Goal: Browse casually: Explore the website without a specific task or goal

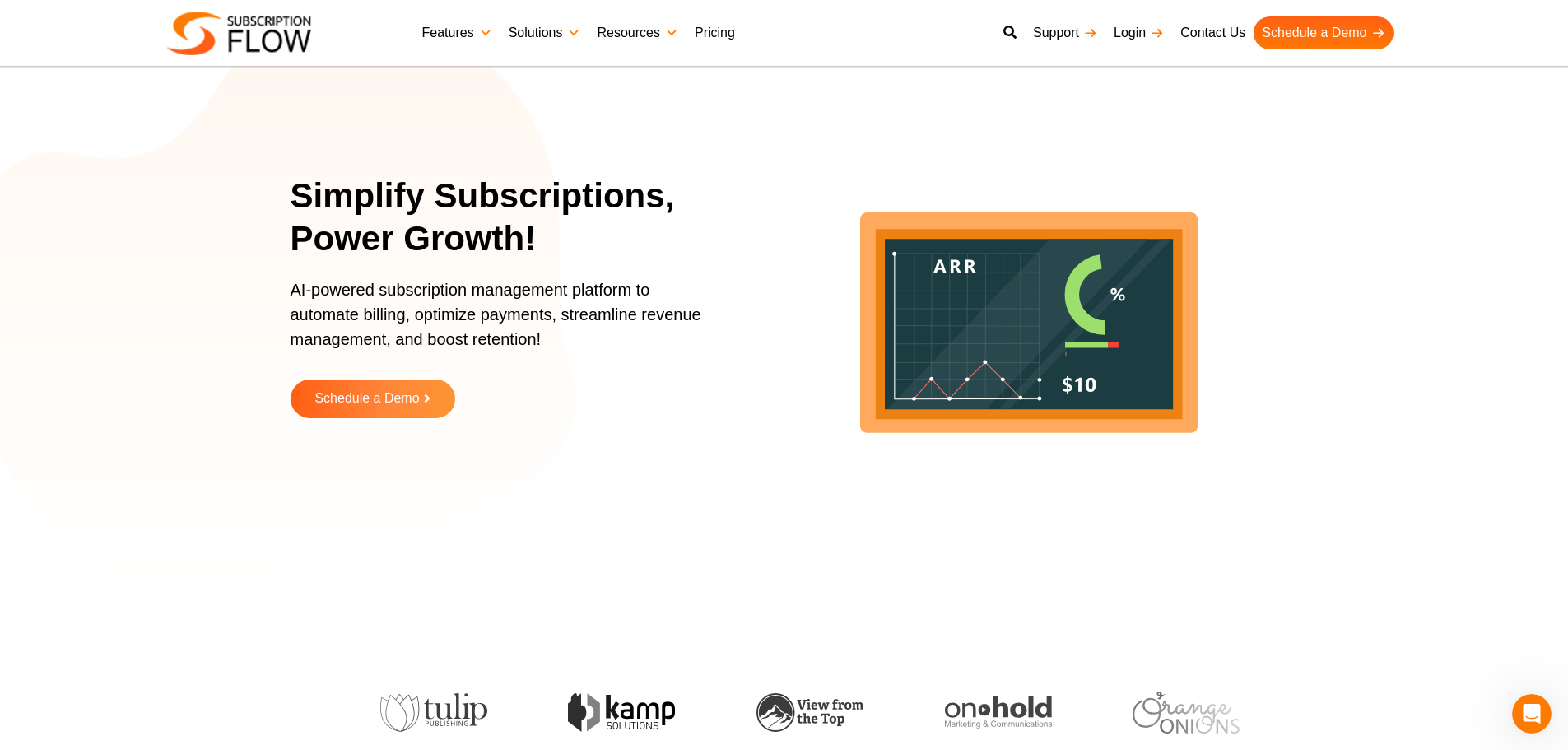
drag, startPoint x: 232, startPoint y: 260, endPoint x: 331, endPoint y: 48, distance: 234.0
click at [232, 260] on section "Simplify Subscriptions, Power Growth! AI-powered subscription management platfo…" at bounding box center [784, 308] width 1568 height 534
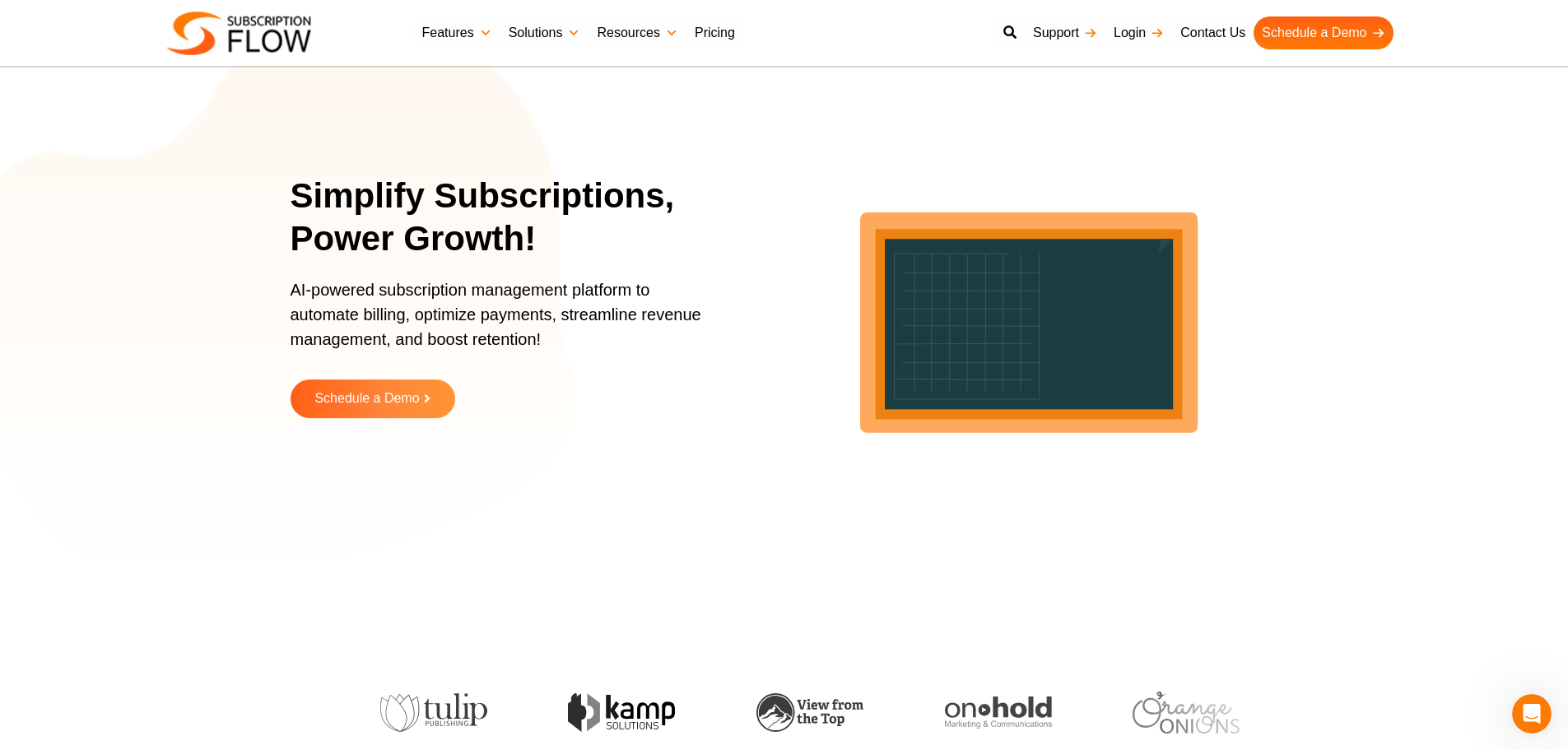
click at [461, 177] on h1 "Simplify Subscriptions, Power Growth!" at bounding box center [515, 217] width 448 height 86
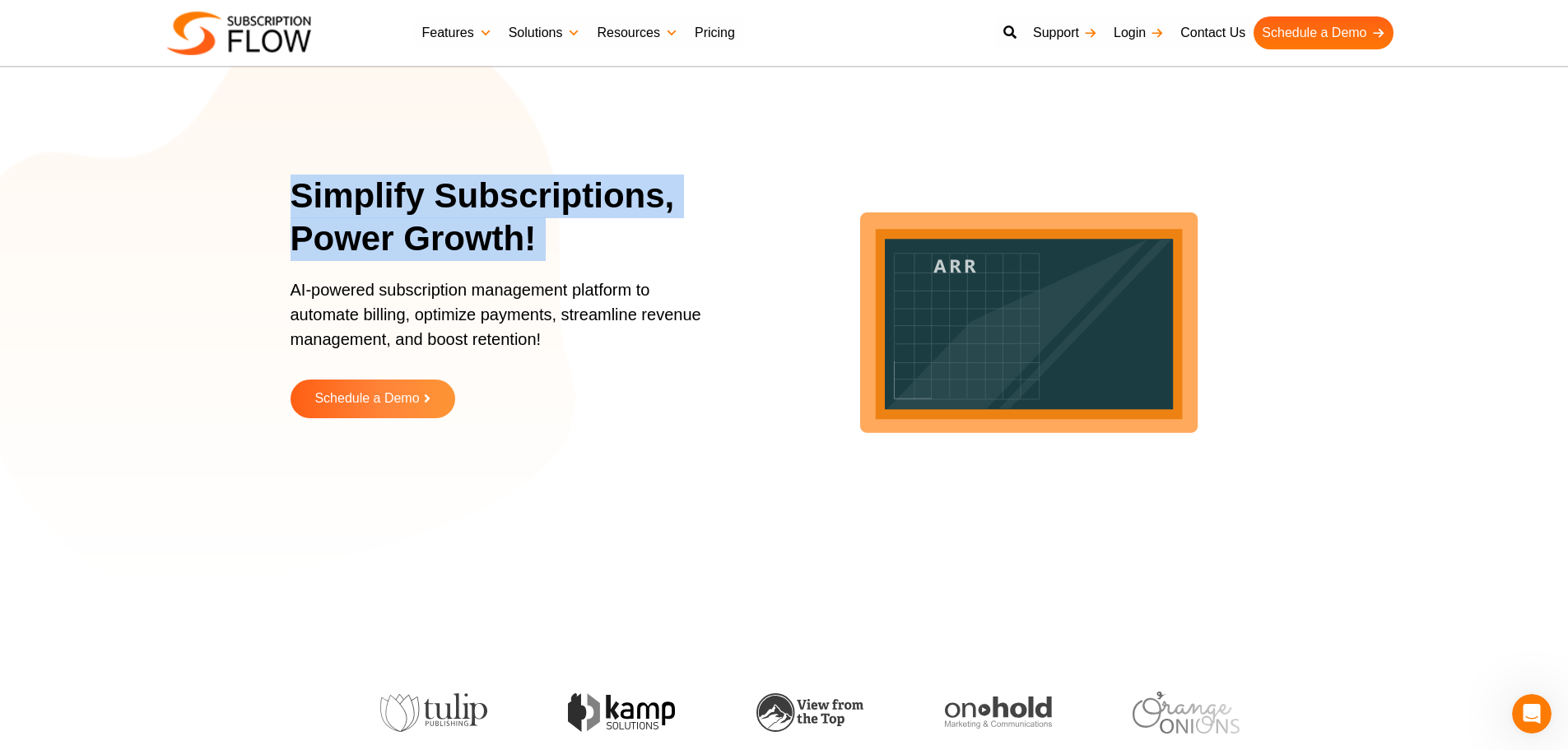
click at [461, 177] on h1 "Simplify Subscriptions, Power Growth!" at bounding box center [515, 217] width 448 height 86
click at [505, 224] on h1 "Simplify Subscriptions, Power Growth!" at bounding box center [515, 217] width 448 height 86
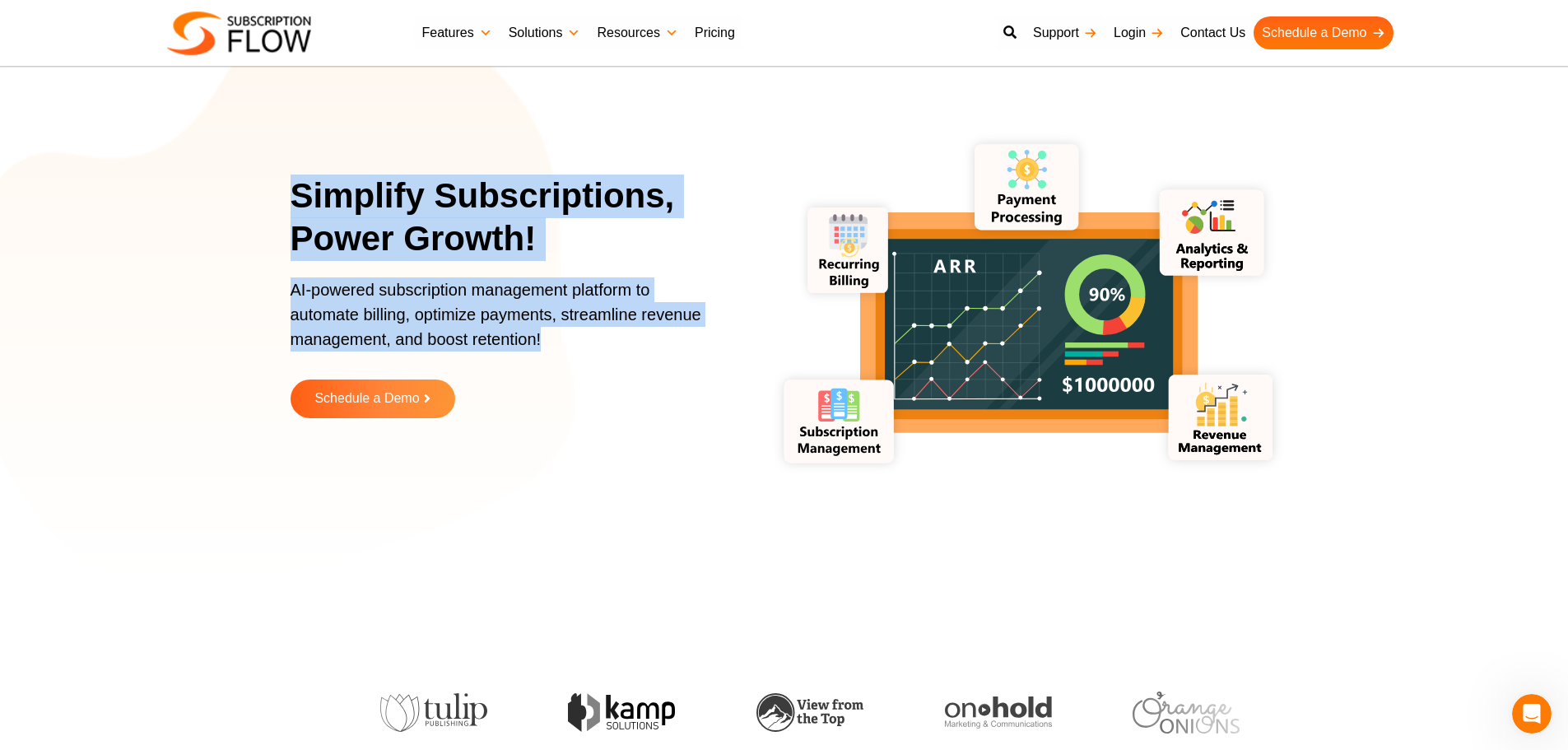
drag, startPoint x: 286, startPoint y: 190, endPoint x: 565, endPoint y: 339, distance: 316.3
click at [565, 339] on section "Simplify Subscriptions, Power Growth! AI-powered subscription management platfo…" at bounding box center [784, 308] width 1568 height 534
click at [447, 325] on p "AI-powered subscription management platform to automate billing, optimize payme…" at bounding box center [504, 322] width 428 height 90
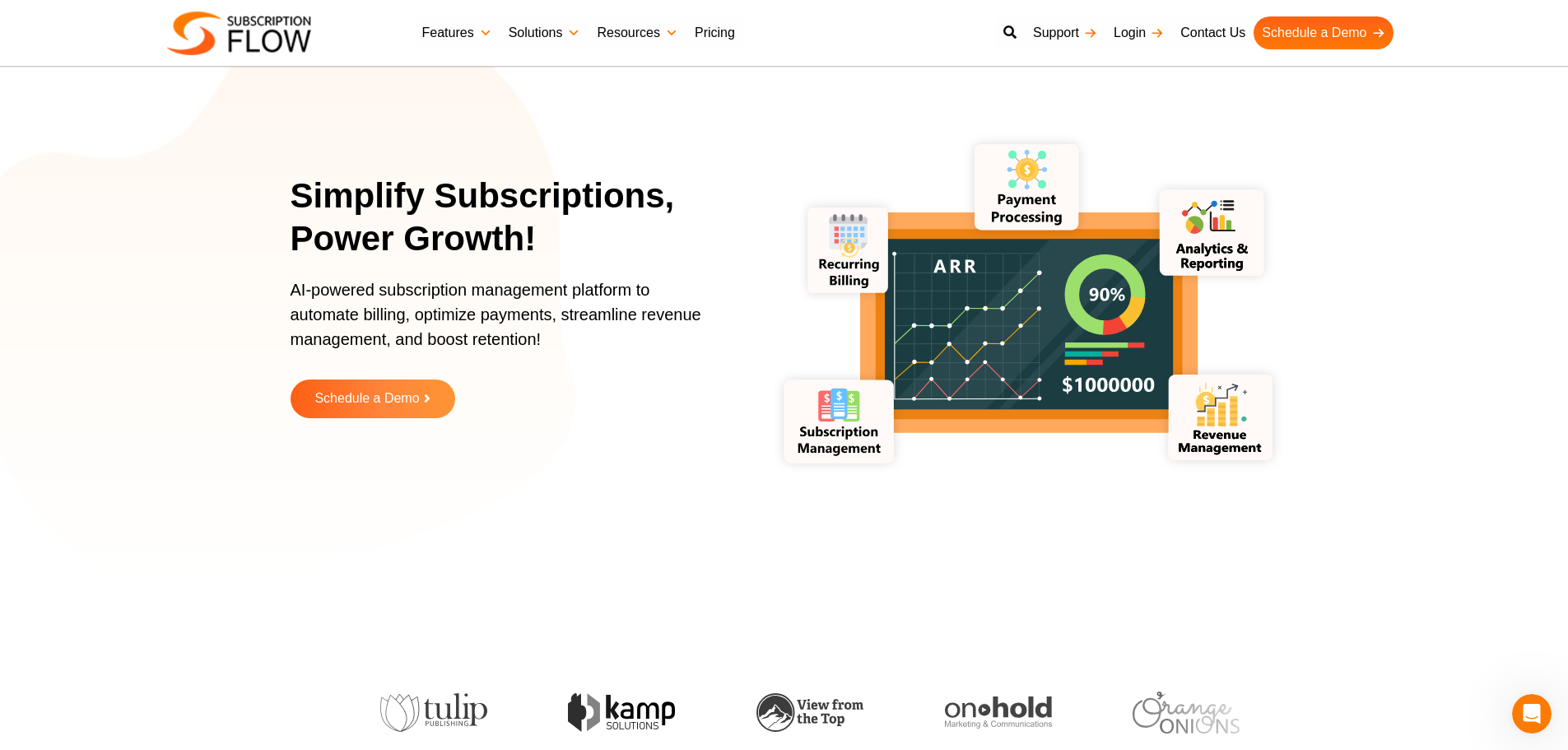
click at [455, 192] on h1 "Simplify Subscriptions, Power Growth!" at bounding box center [515, 217] width 448 height 86
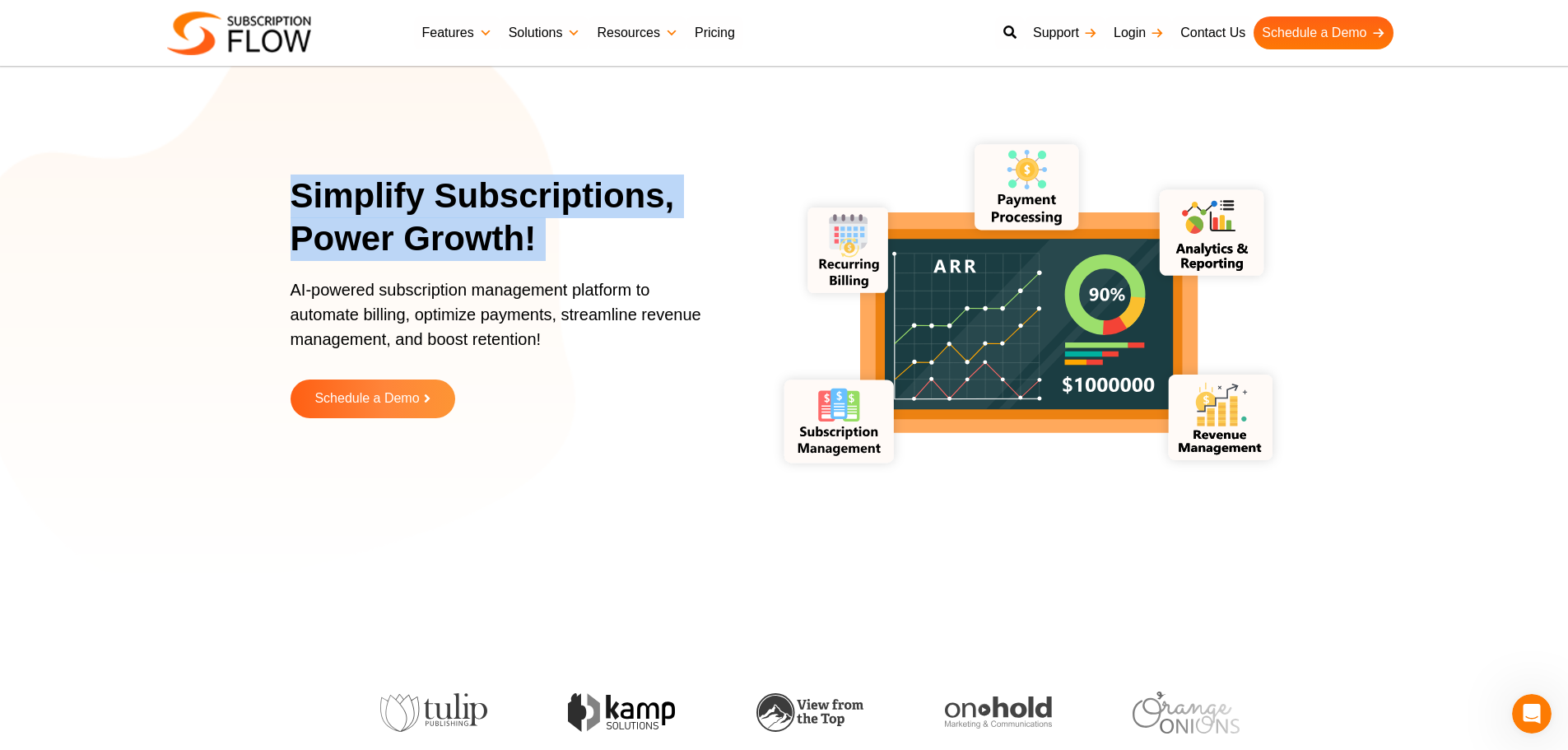
click at [462, 192] on h1 "Simplify Subscriptions, Power Growth!" at bounding box center [515, 217] width 448 height 86
click at [542, 193] on h1 "Simplify Subscriptions, Power Growth!" at bounding box center [515, 217] width 448 height 86
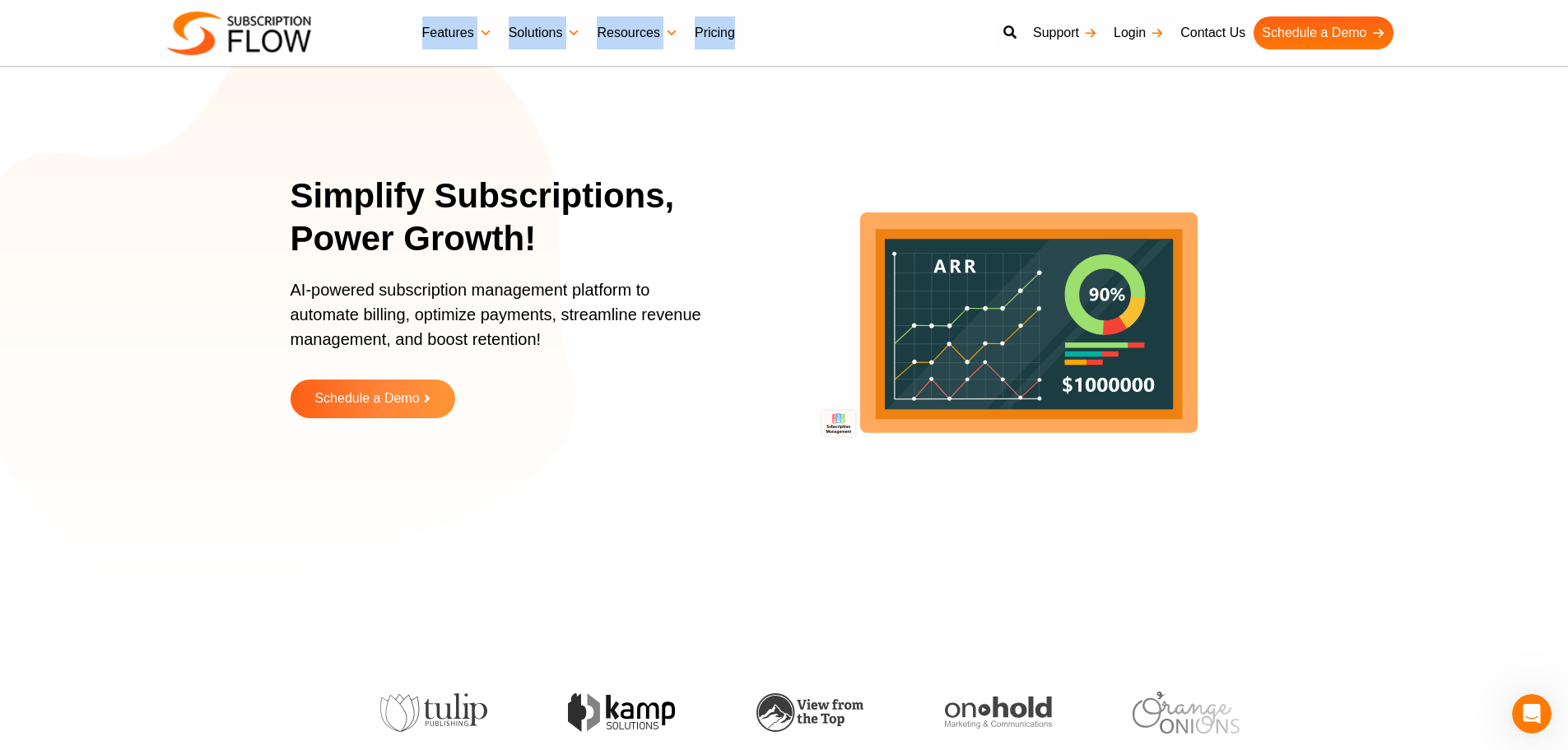
drag, startPoint x: 382, startPoint y: 29, endPoint x: 826, endPoint y: 29, distance: 444.0
click at [826, 29] on div "Best Subscription Management and Billing Software 2023 Features Subscription Ma…" at bounding box center [784, 33] width 1235 height 49
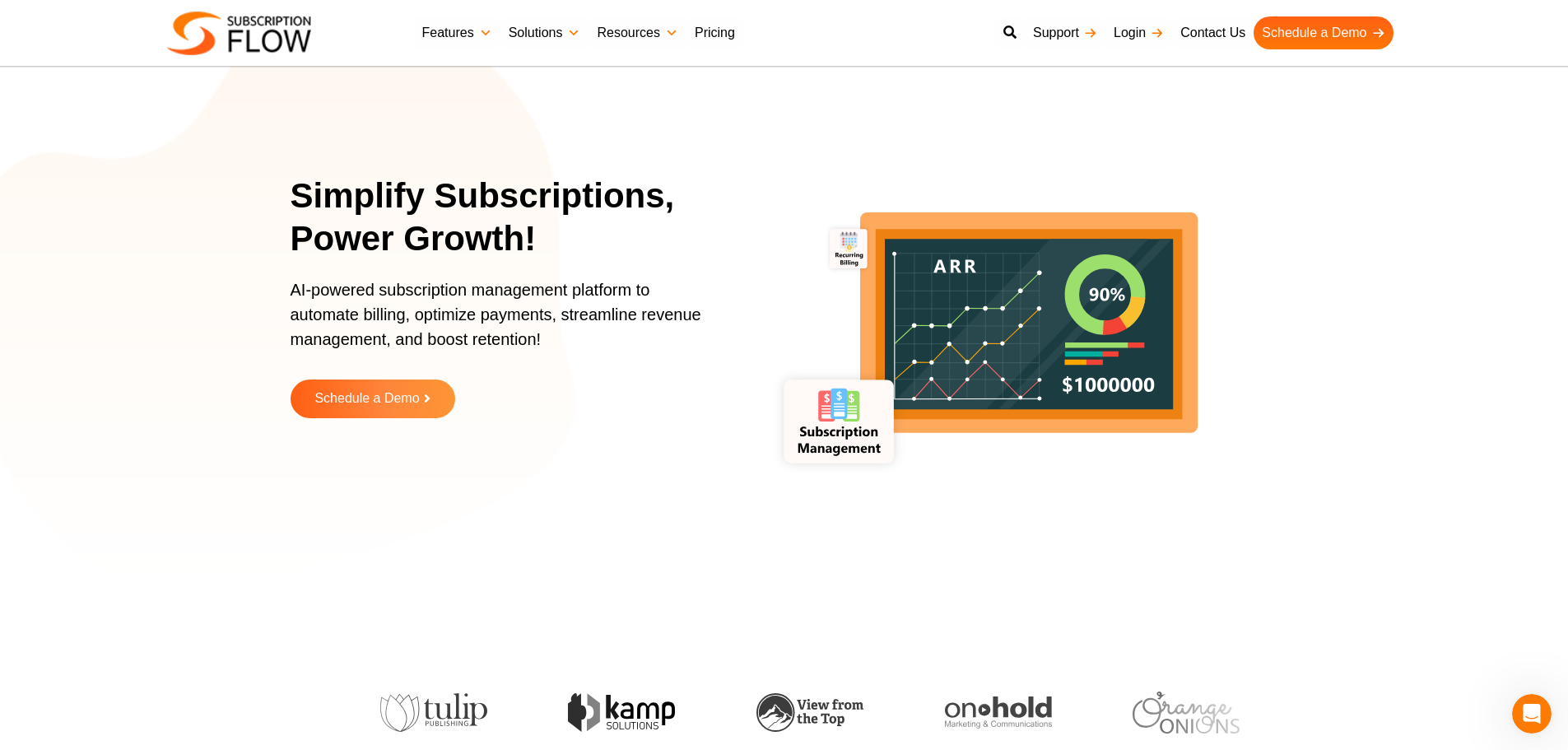
click at [445, 201] on h1 "Simplify Subscriptions, Power Growth!" at bounding box center [515, 217] width 448 height 86
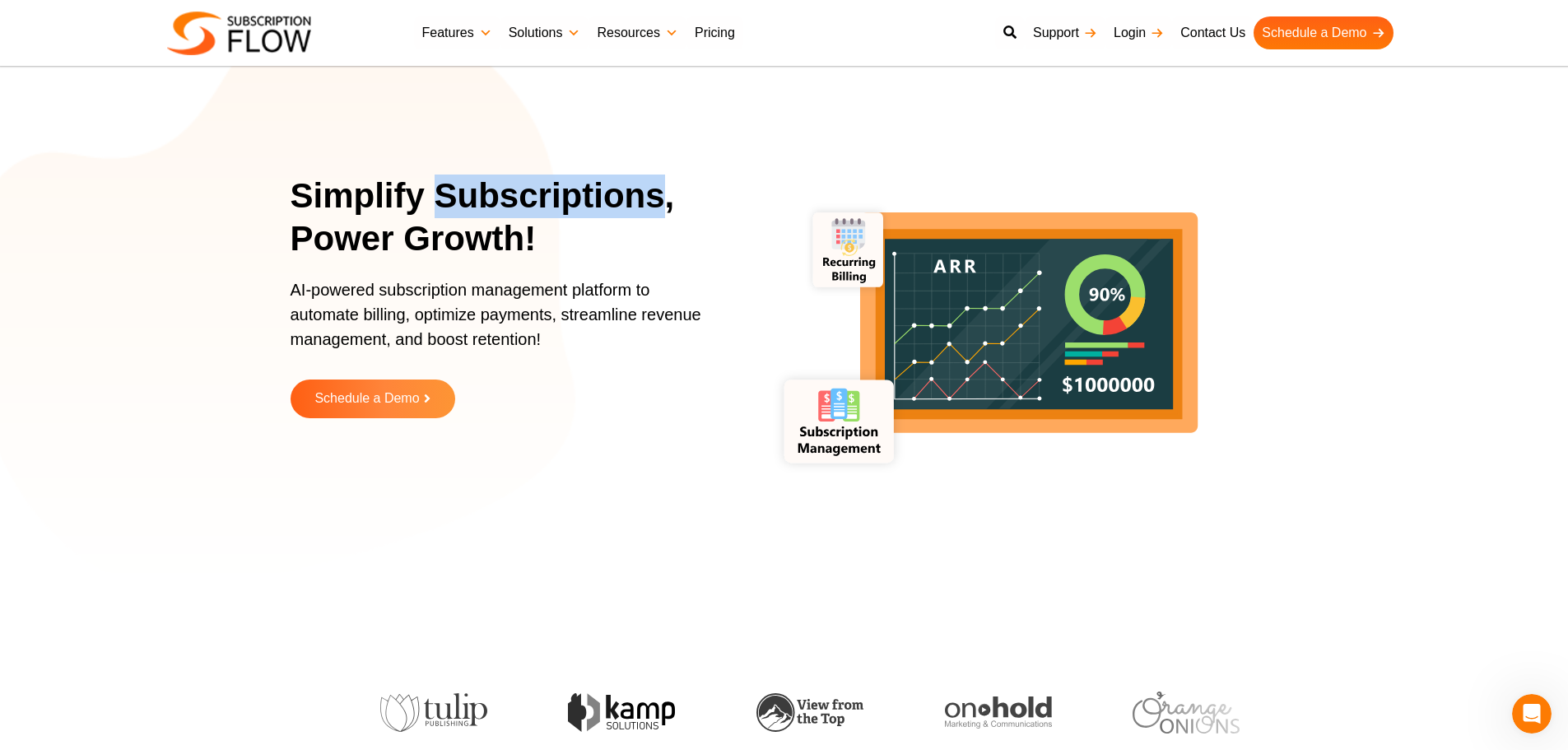
click at [445, 201] on h1 "Simplify Subscriptions, Power Growth!" at bounding box center [515, 217] width 448 height 86
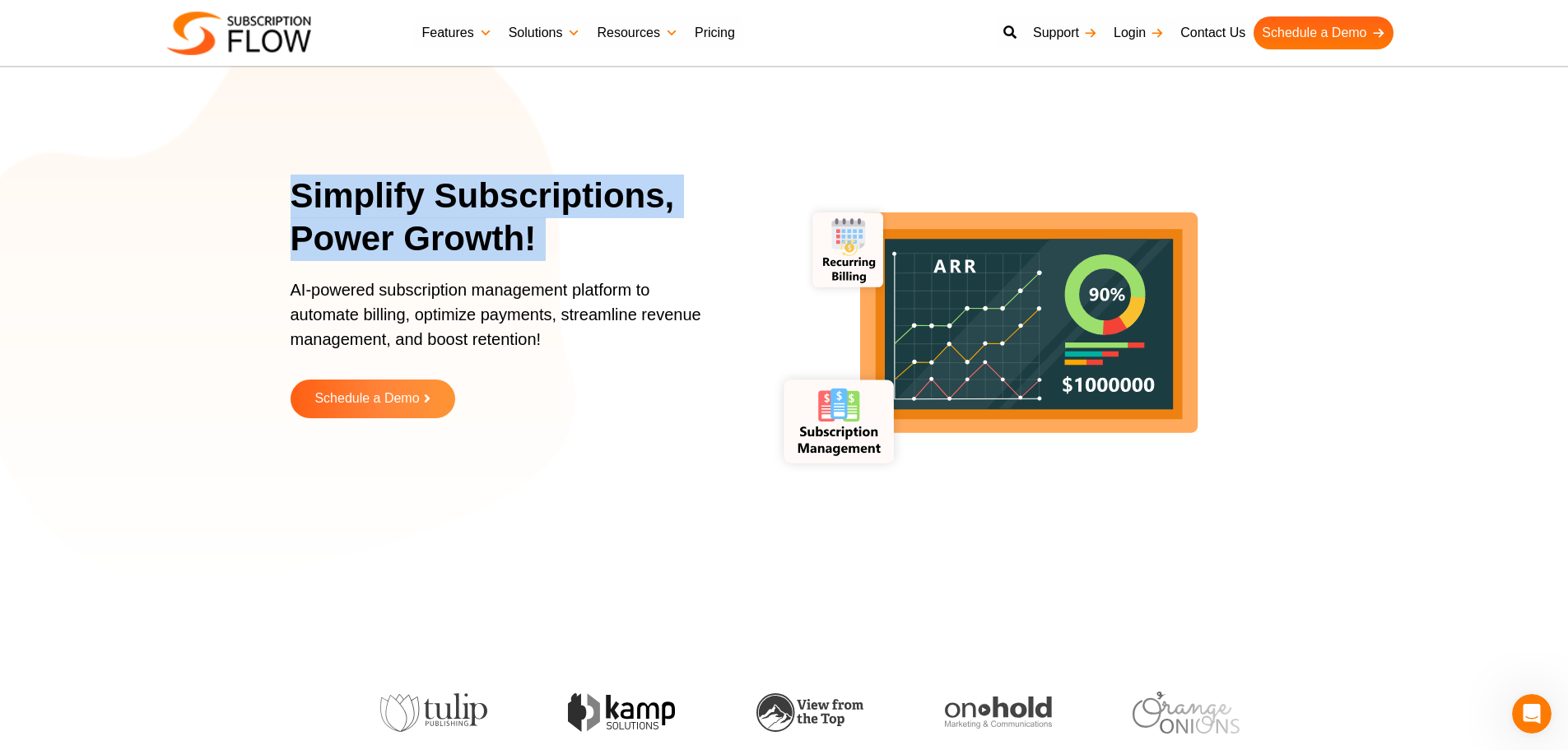
click at [445, 201] on h1 "Simplify Subscriptions, Power Growth!" at bounding box center [515, 217] width 448 height 86
click at [368, 201] on h1 "Simplify Subscriptions, Power Growth!" at bounding box center [515, 217] width 448 height 86
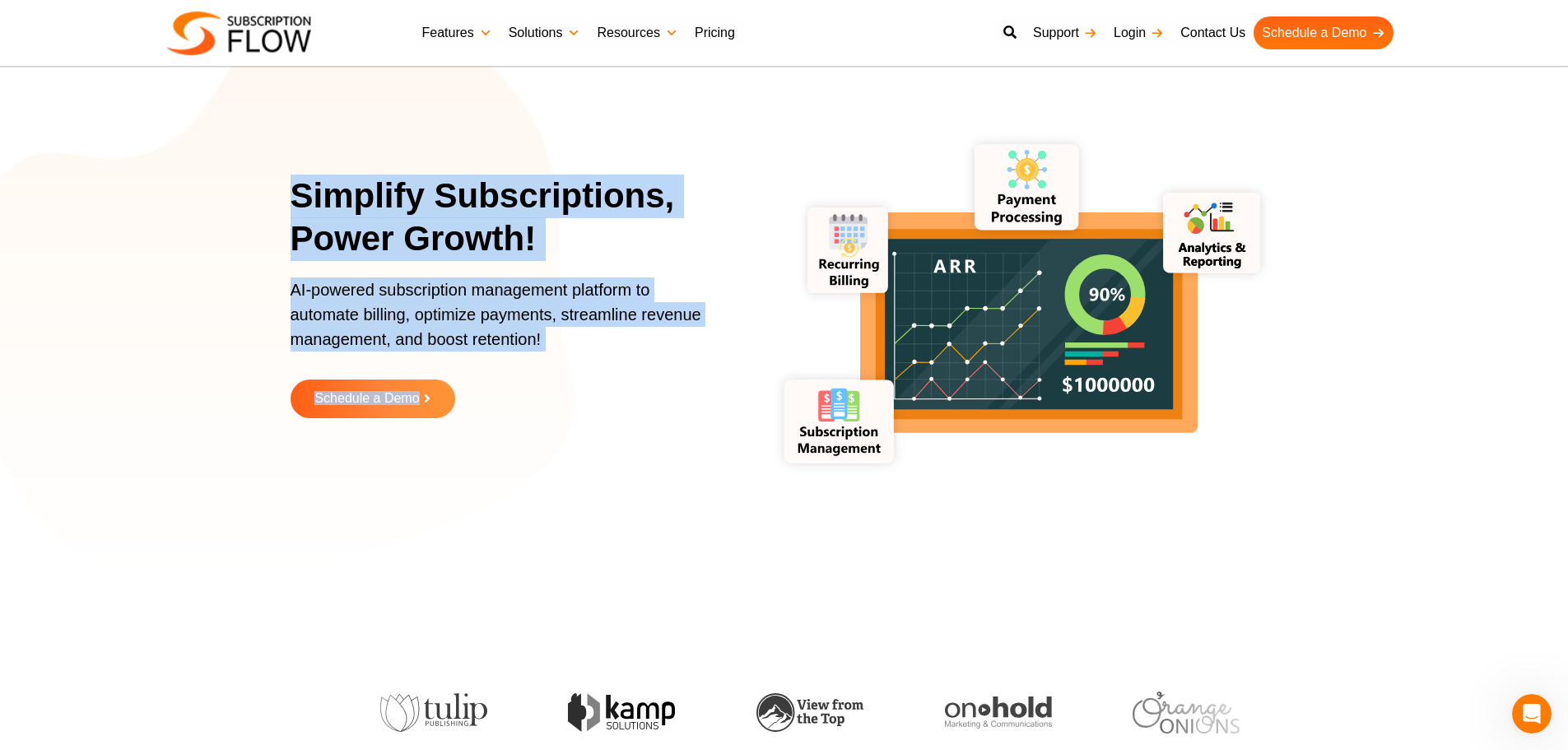
drag, startPoint x: 291, startPoint y: 189, endPoint x: 603, endPoint y: 381, distance: 366.3
click at [603, 381] on div "Simplify Subscriptions, Power Growth! AI-powered subscription management platfo…" at bounding box center [515, 309] width 448 height 269
click at [460, 324] on p "AI-powered subscription management platform to automate billing, optimize payme…" at bounding box center [504, 322] width 428 height 90
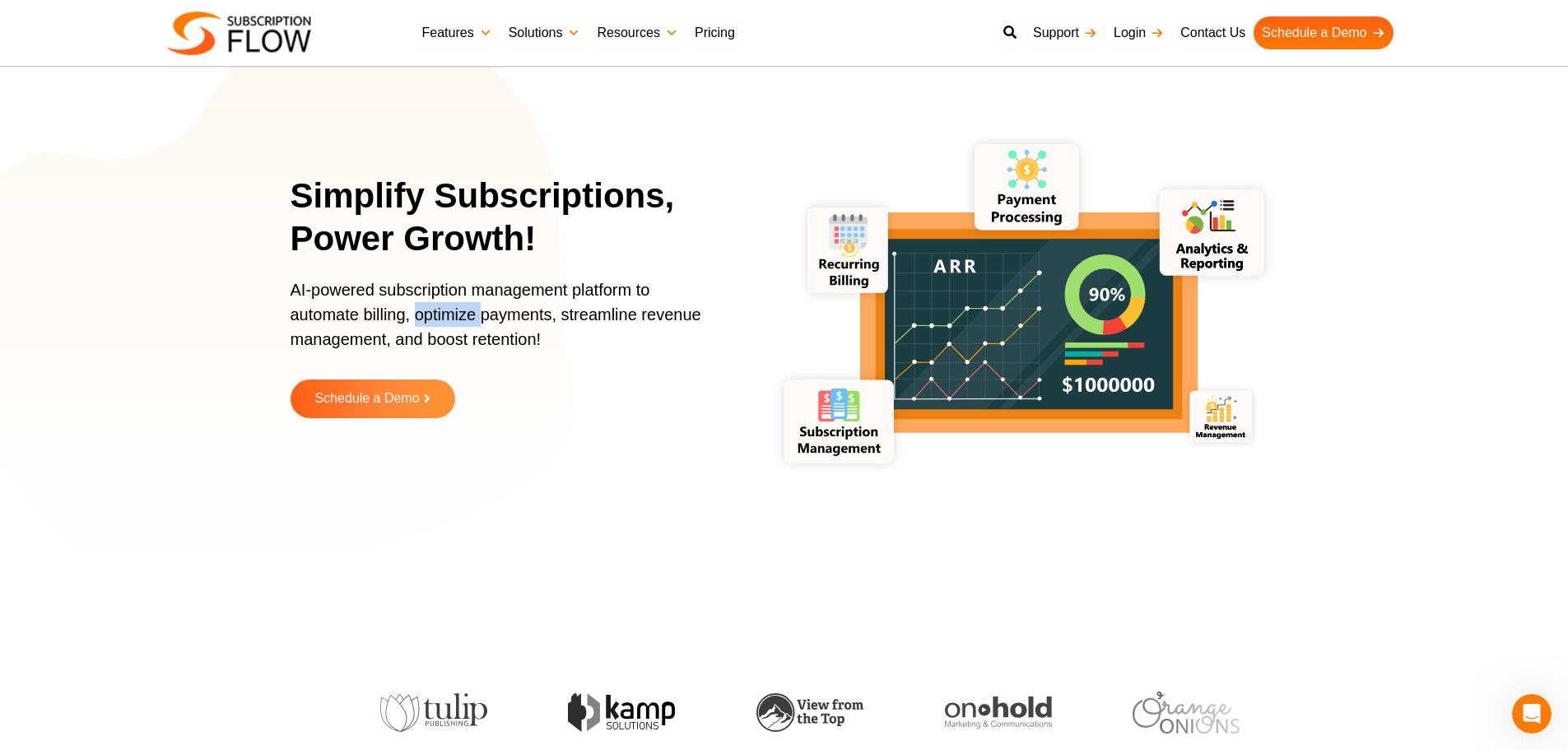
click at [460, 324] on p "AI-powered subscription management platform to automate billing, optimize payme…" at bounding box center [504, 322] width 428 height 90
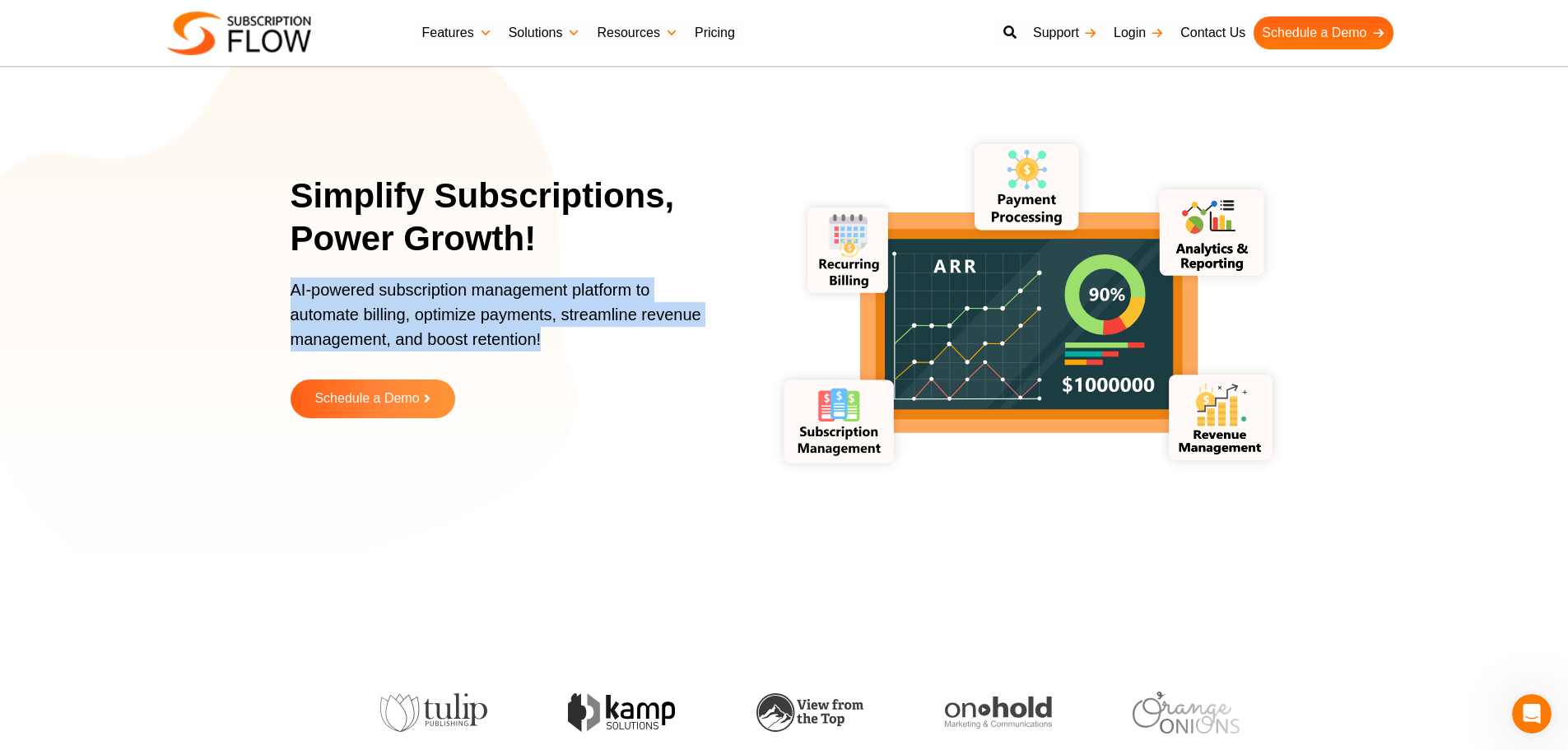
click at [460, 324] on p "AI-powered subscription management platform to automate billing, optimize payme…" at bounding box center [504, 322] width 428 height 90
click at [483, 321] on p "AI-powered subscription management platform to automate billing, optimize payme…" at bounding box center [504, 322] width 428 height 90
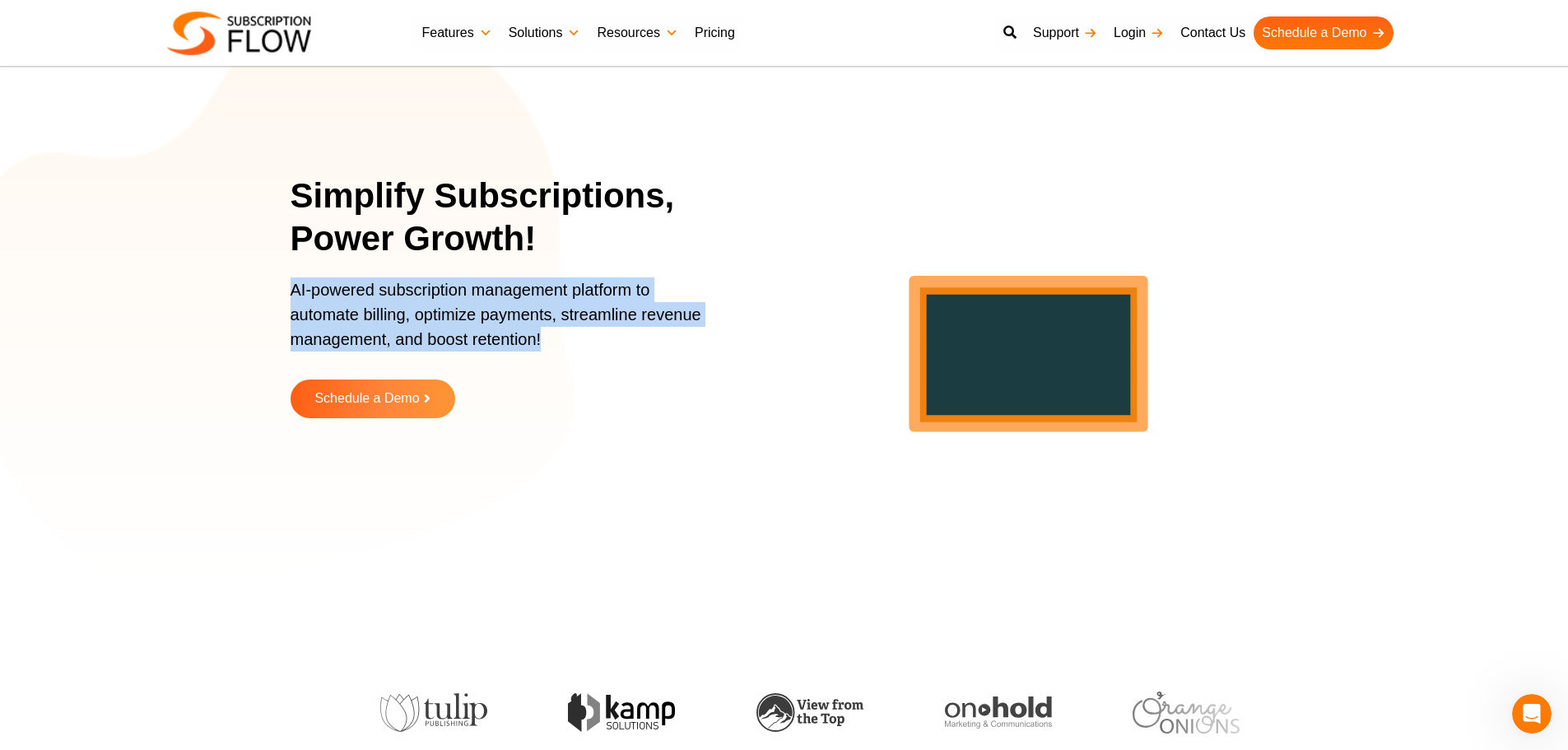
drag, startPoint x: 288, startPoint y: 283, endPoint x: 578, endPoint y: 331, distance: 293.9
click at [578, 331] on section "Simplify Subscriptions, Power Growth! AI-powered subscription management platfo…" at bounding box center [784, 308] width 1568 height 534
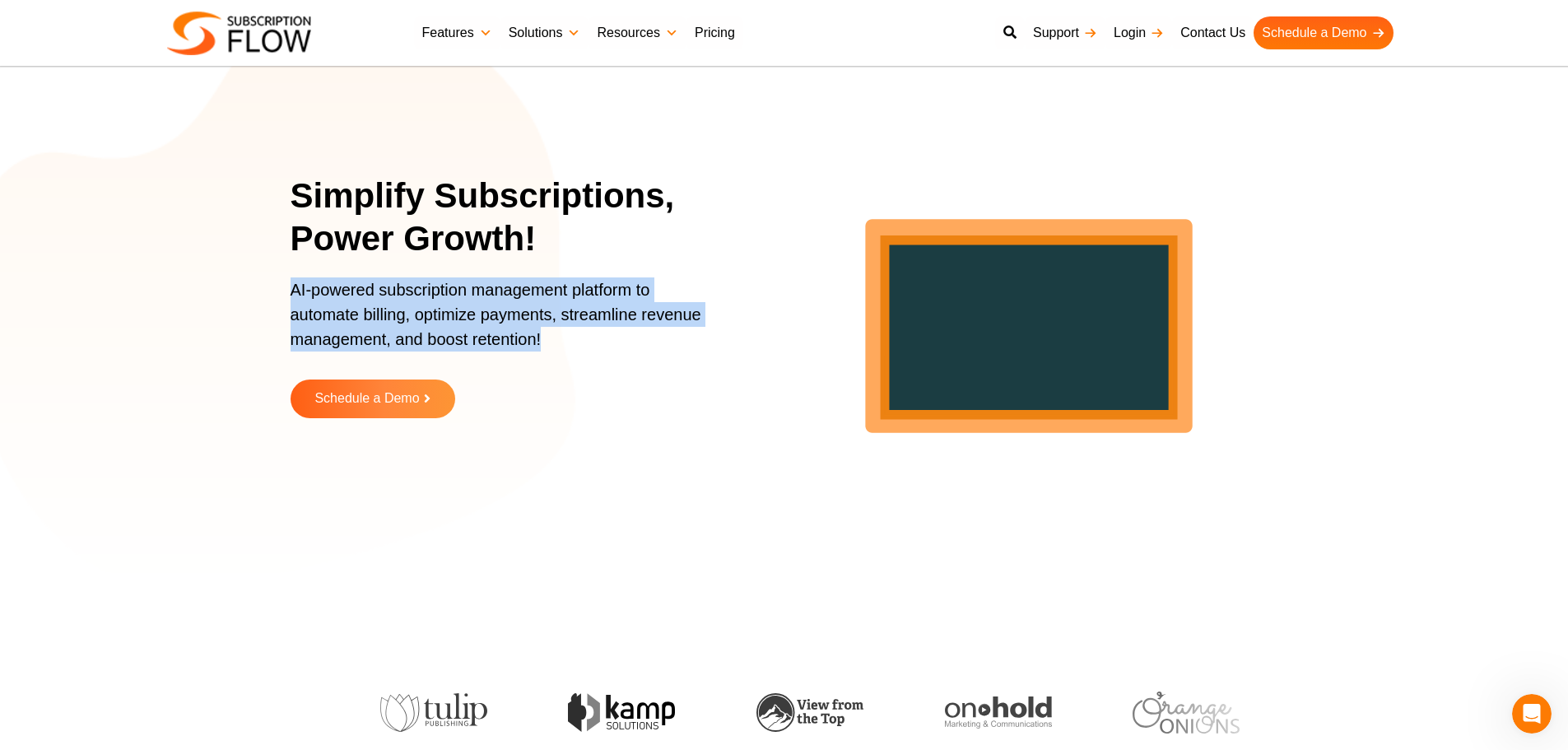
click at [455, 287] on p "AI-powered subscription management platform to automate billing, optimize payme…" at bounding box center [504, 322] width 428 height 90
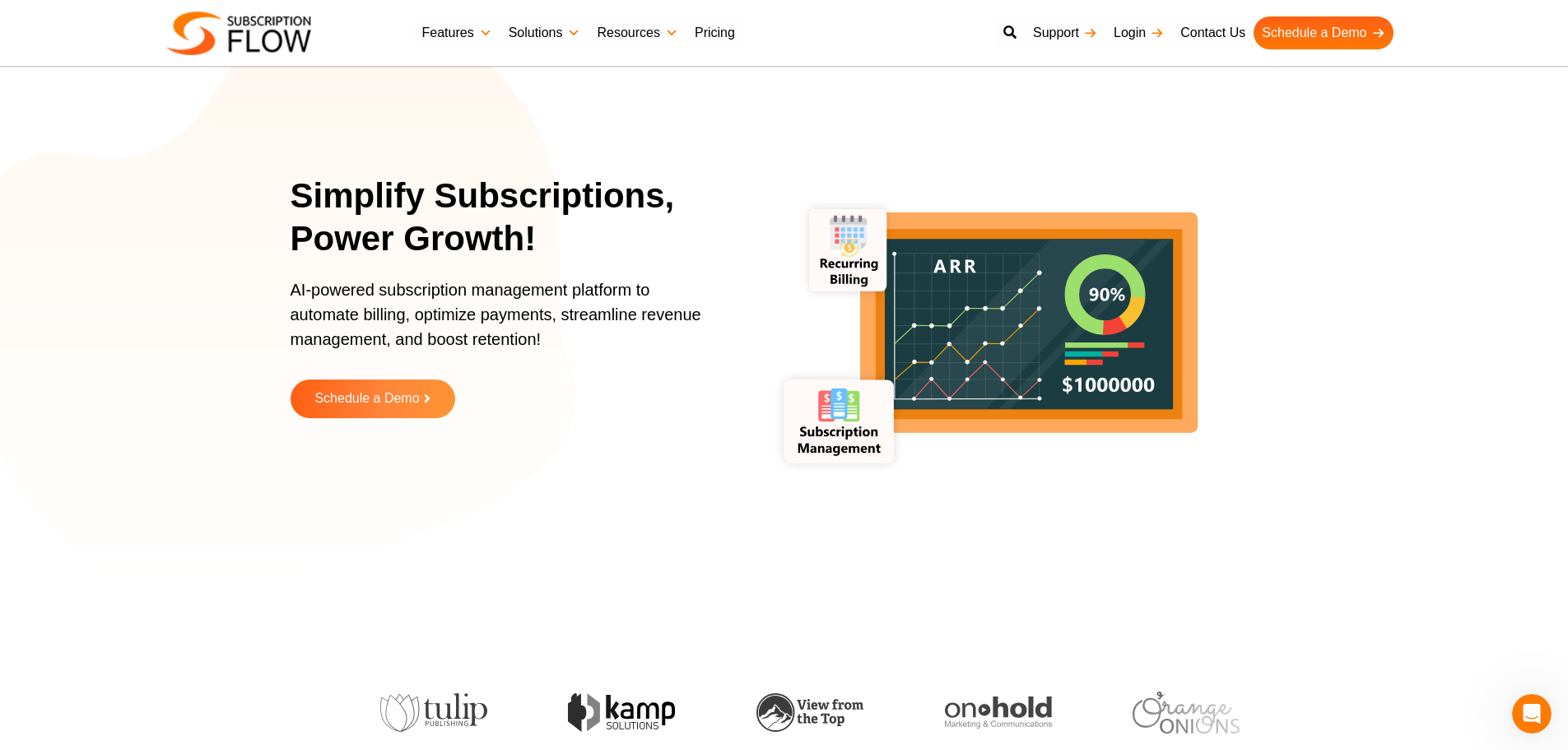
click at [507, 199] on h1 "Simplify Subscriptions, Power Growth!" at bounding box center [515, 217] width 448 height 86
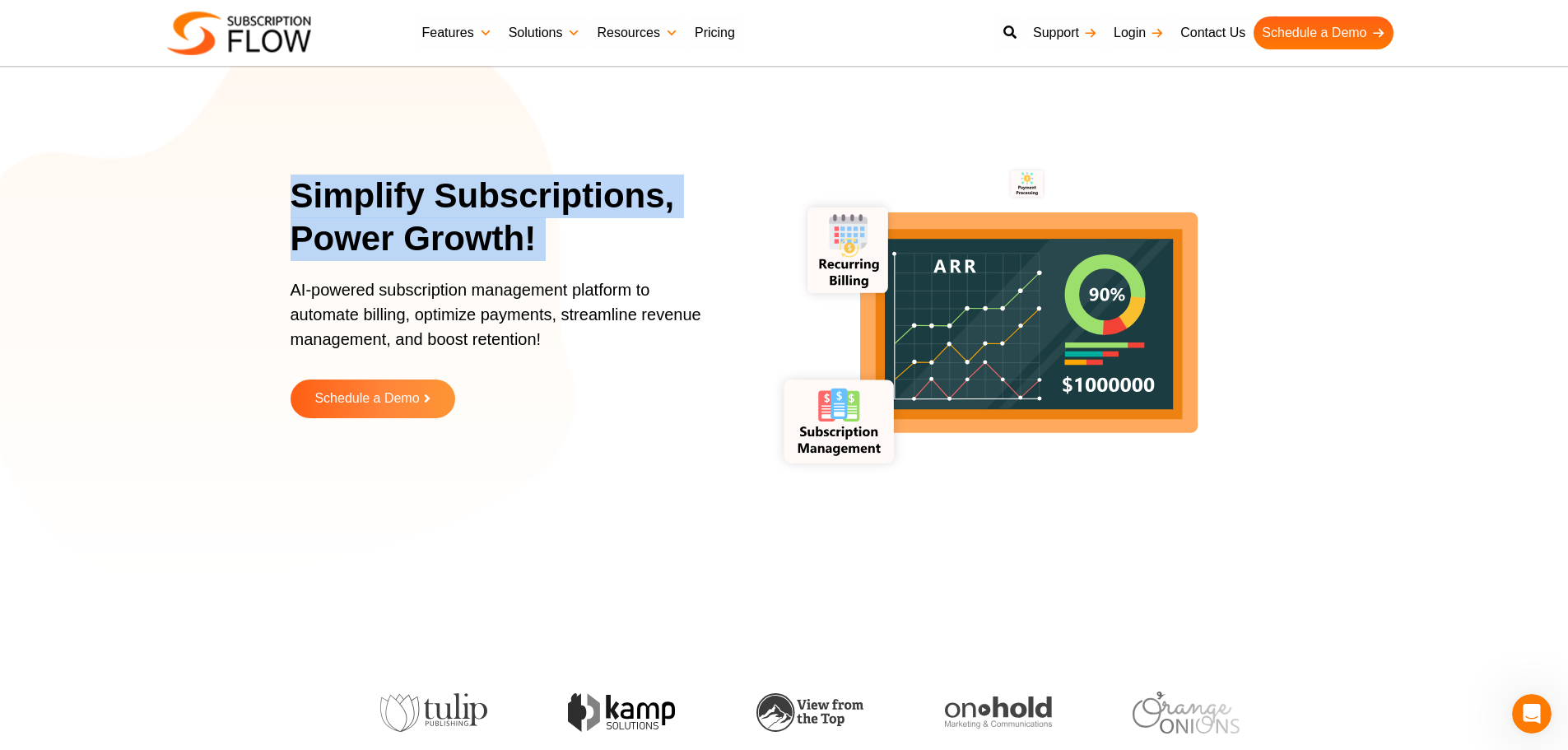
click at [507, 199] on h1 "Simplify Subscriptions, Power Growth!" at bounding box center [515, 217] width 448 height 86
click at [539, 199] on h1 "Simplify Subscriptions, Power Growth!" at bounding box center [515, 217] width 448 height 86
